Goal: Information Seeking & Learning: Learn about a topic

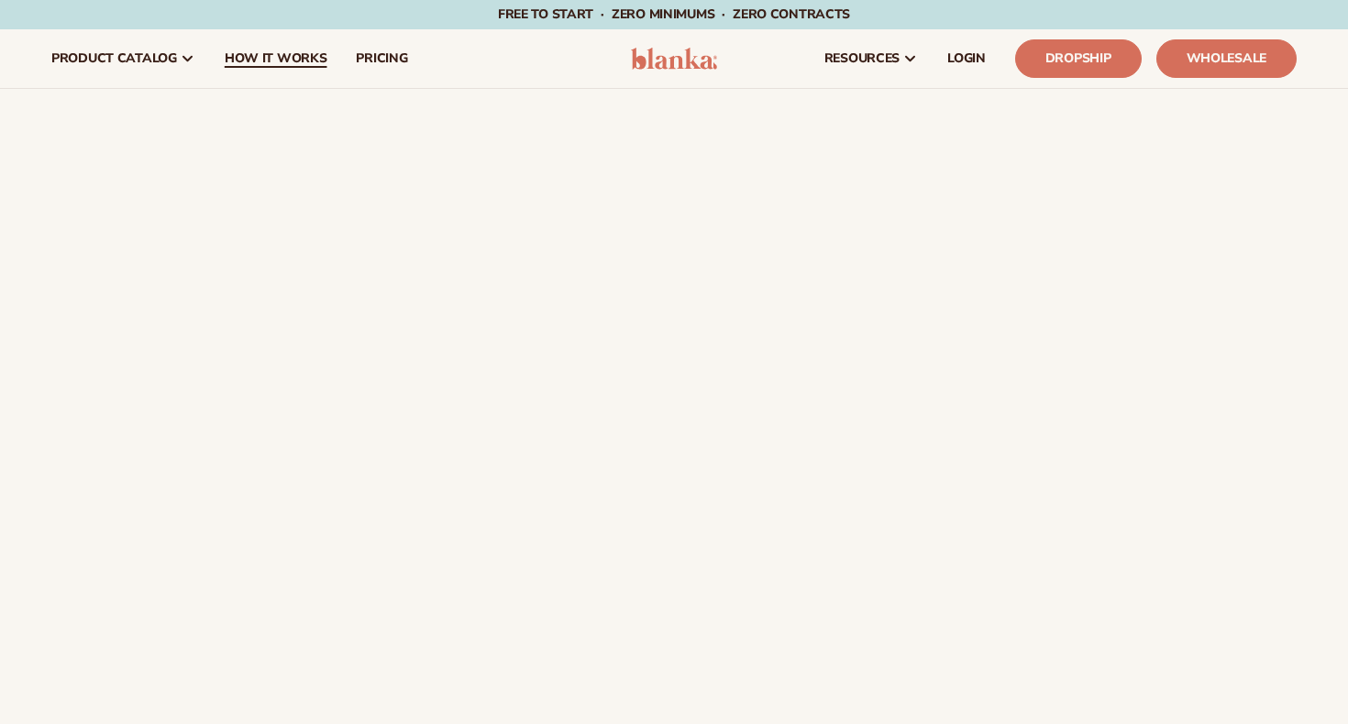
click at [300, 60] on span "How It Works" at bounding box center [276, 58] width 103 height 15
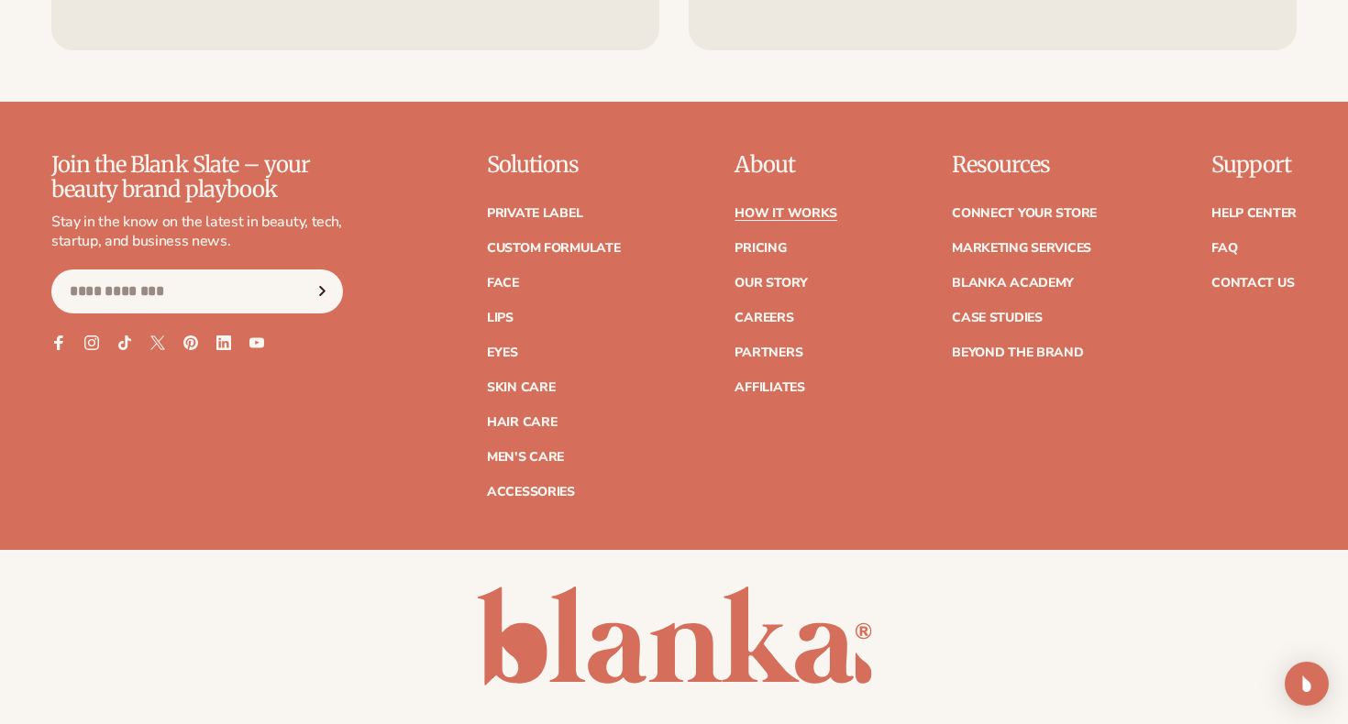
scroll to position [4404, 0]
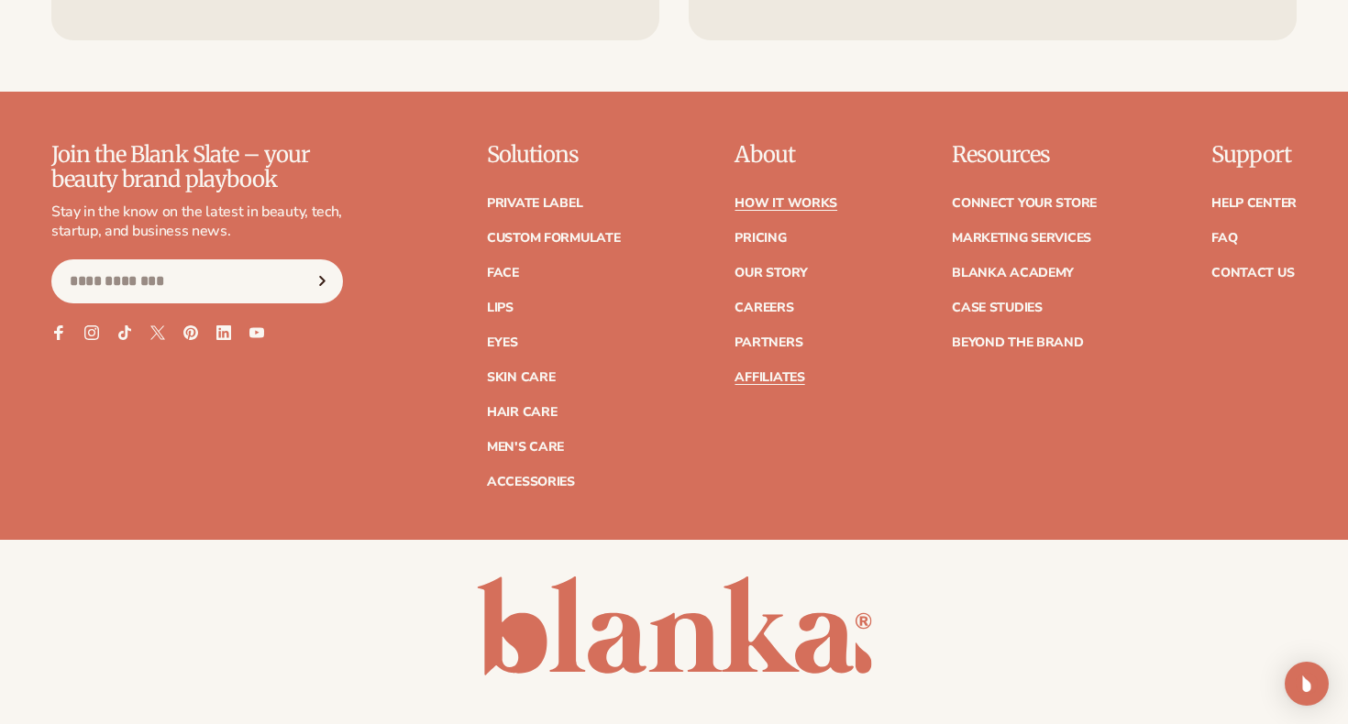
click at [765, 371] on link "Affiliates" at bounding box center [770, 377] width 70 height 13
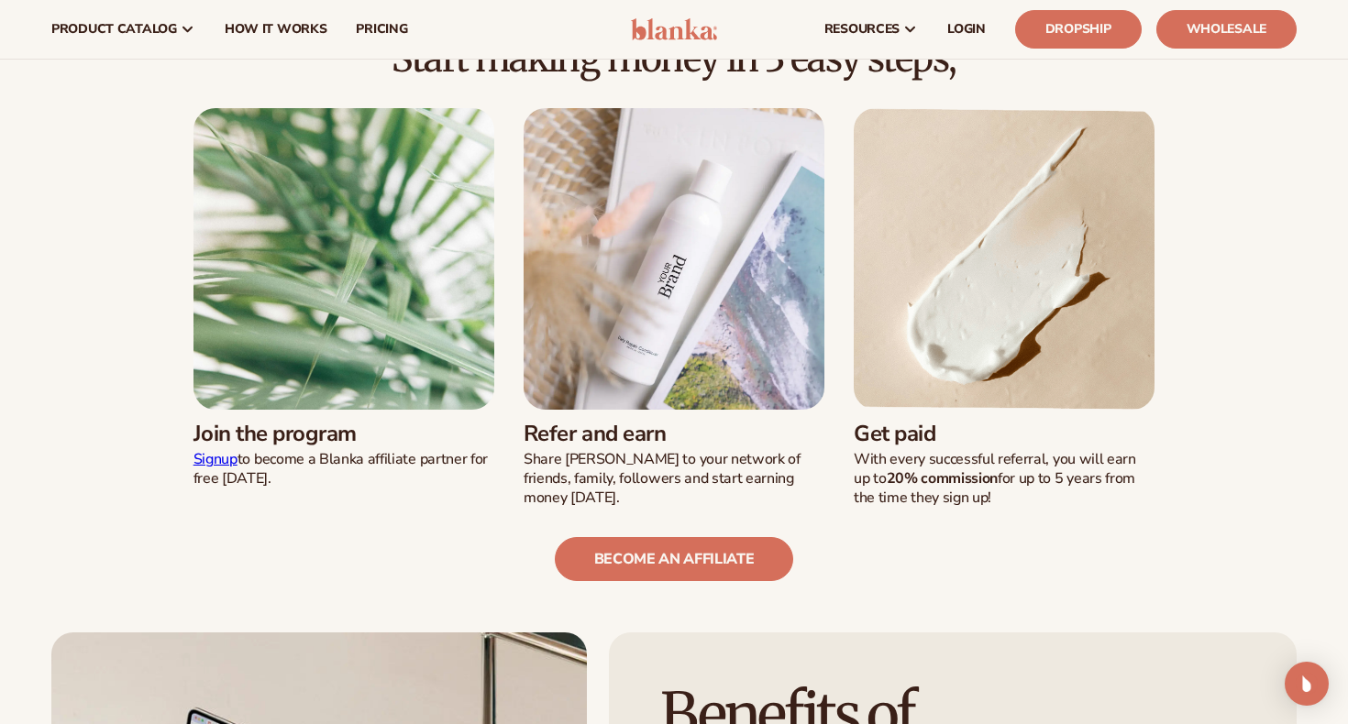
scroll to position [397, 0]
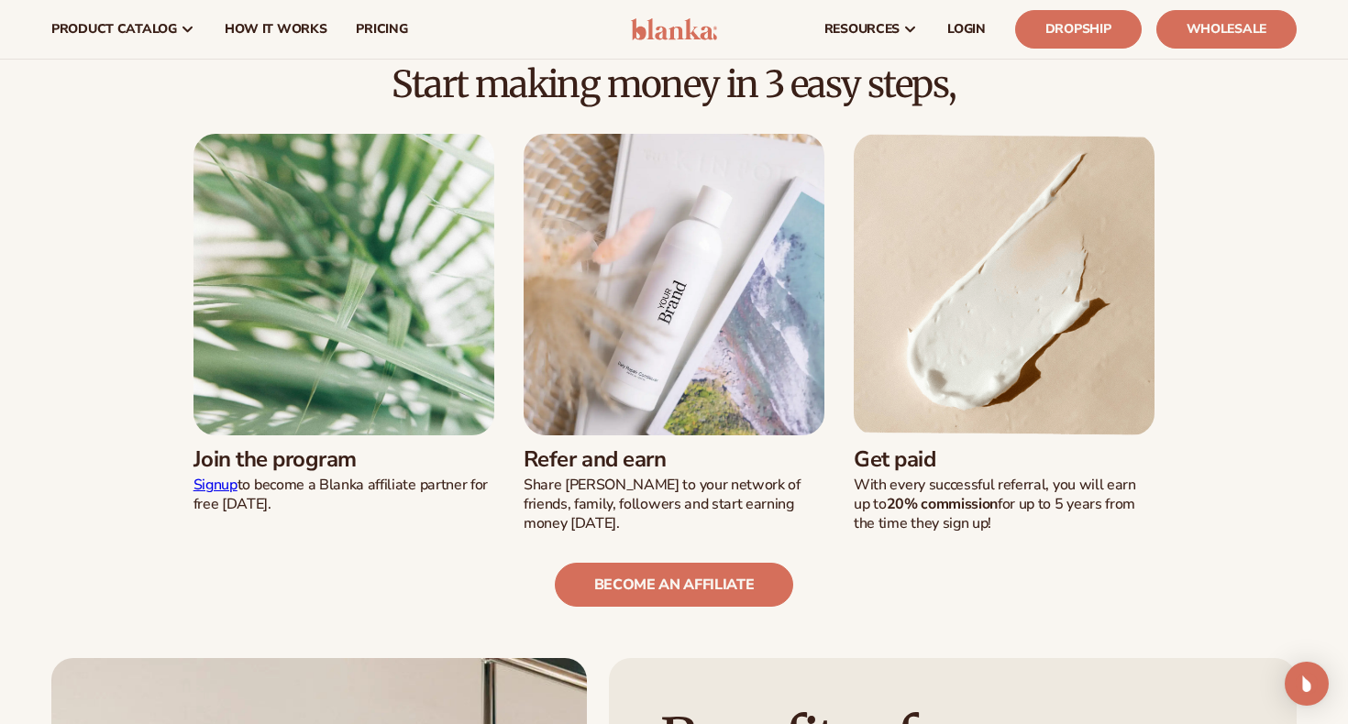
click at [928, 477] on p "With every successful referral, you will earn up to 20% commission for up to 5 …" at bounding box center [1004, 504] width 301 height 57
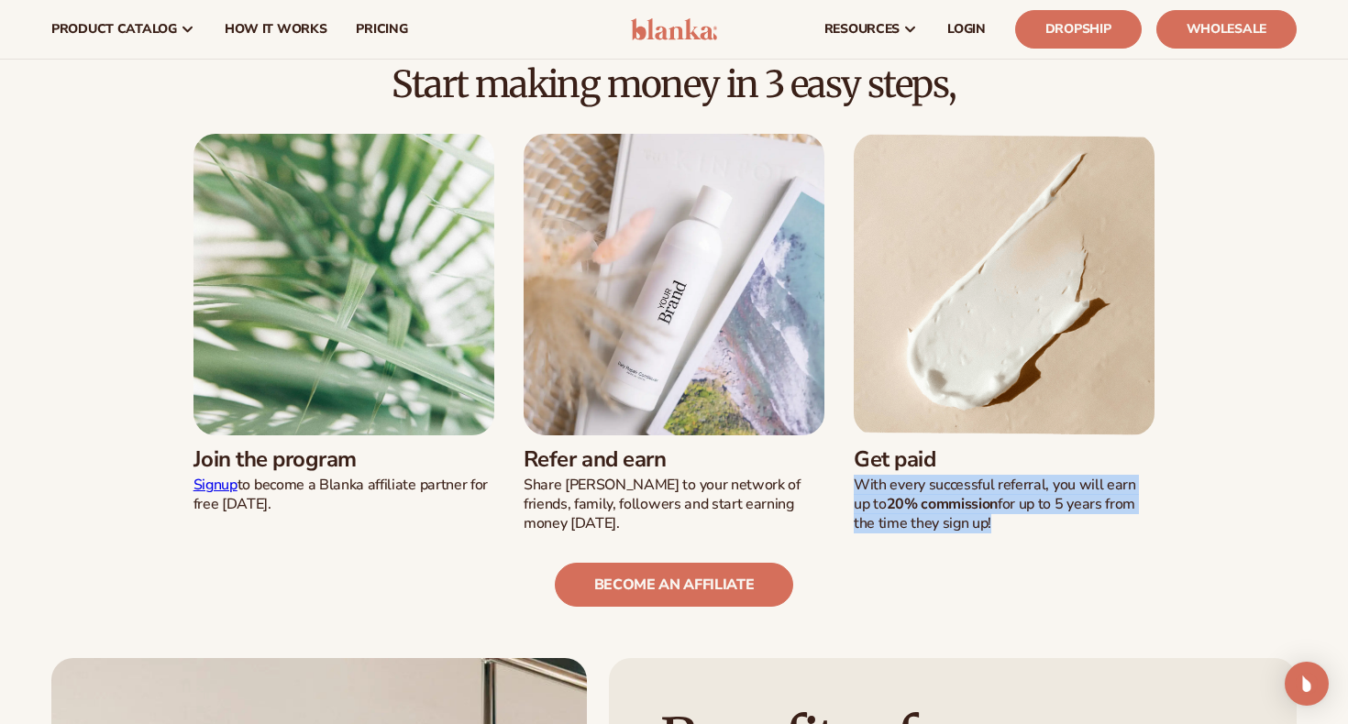
click at [928, 477] on p "With every successful referral, you will earn up to 20% commission for up to 5 …" at bounding box center [1004, 504] width 301 height 57
click at [924, 520] on p "With every successful referral, you will earn up to 20% commission for up to 5 …" at bounding box center [1004, 504] width 301 height 57
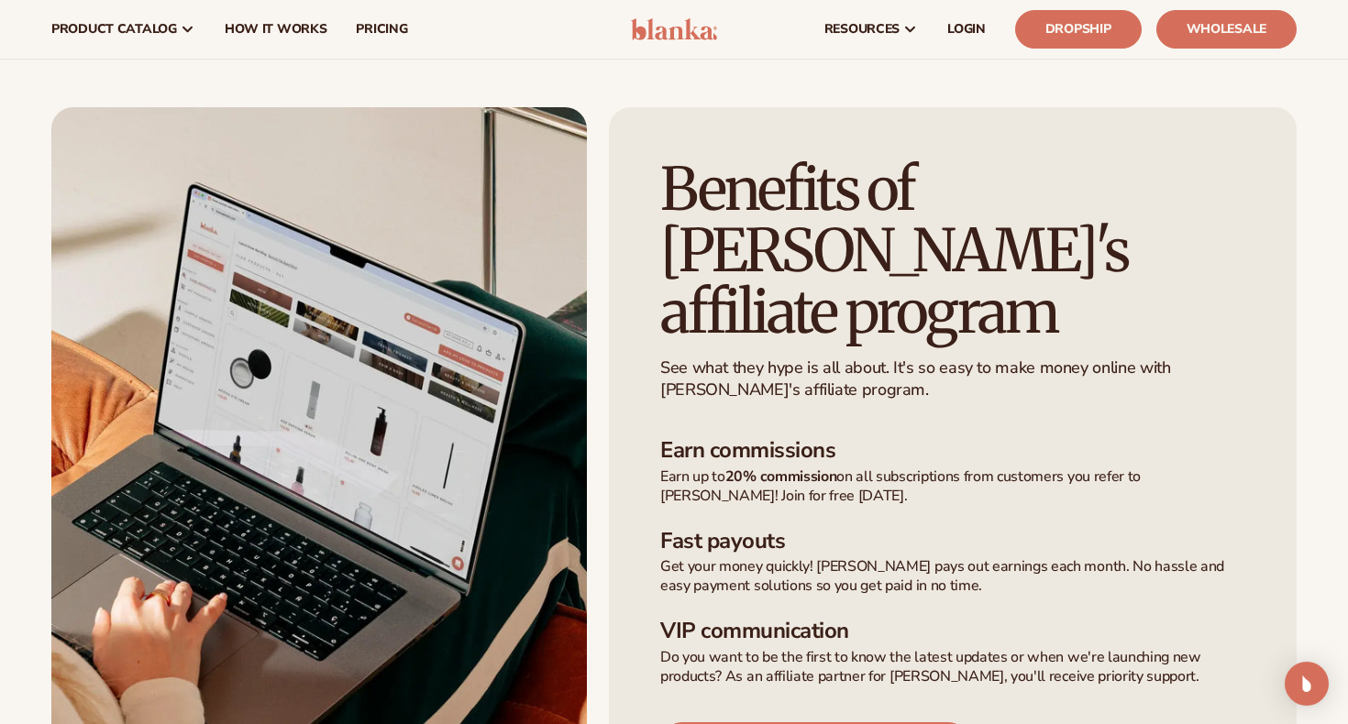
scroll to position [0, 0]
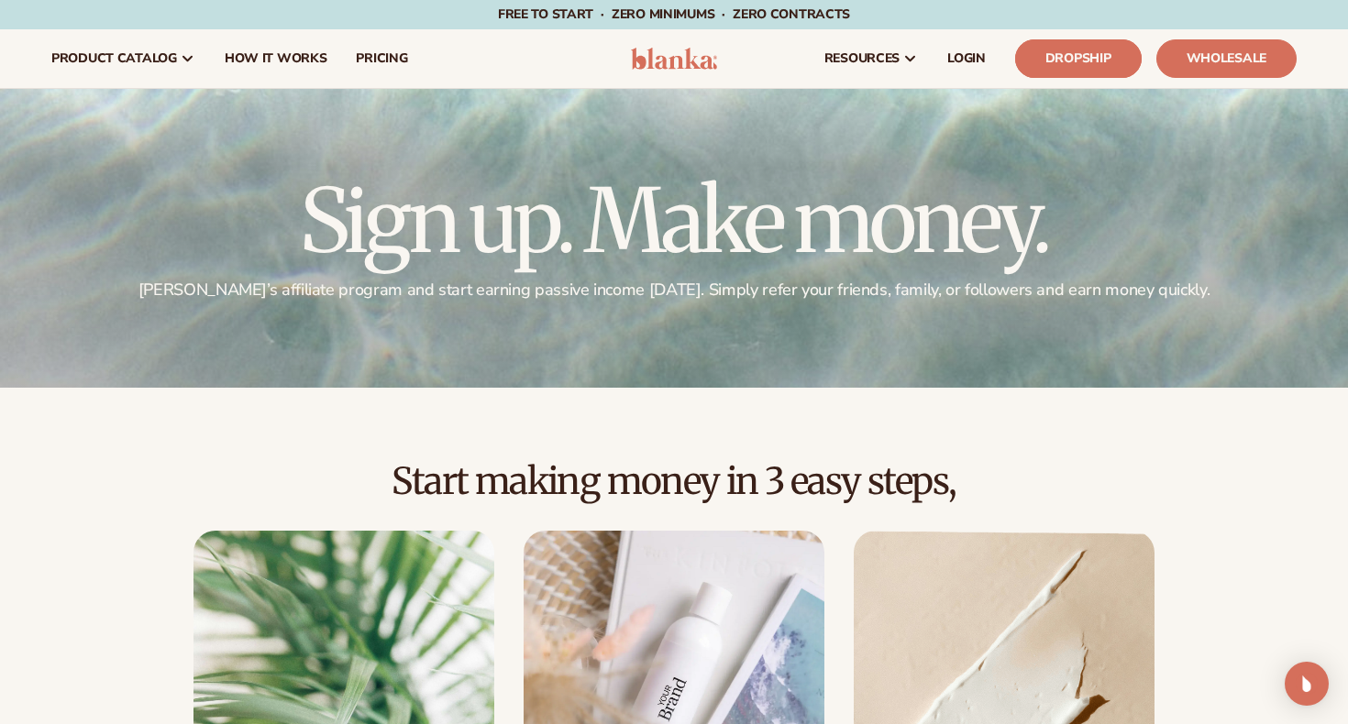
click at [1119, 61] on link "Dropship" at bounding box center [1078, 58] width 127 height 39
